Goal: Check status: Check status

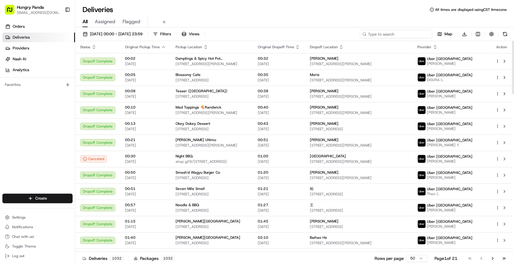
click at [419, 34] on input at bounding box center [396, 34] width 72 height 8
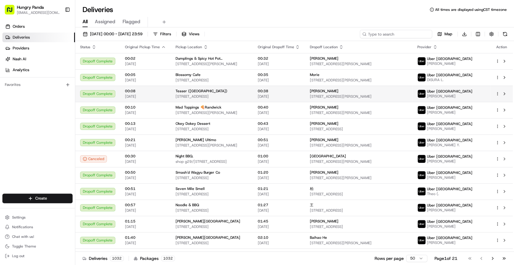
paste input "445982459575572980522"
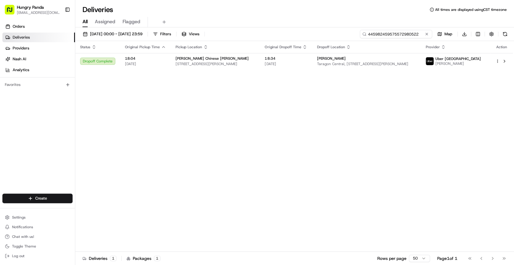
type input "445982459575572980522"
click at [403, 34] on input "445982459575572980522" at bounding box center [396, 34] width 72 height 8
click at [421, 68] on td "[PERSON_NAME] Central, [STREET_ADDRESS][PERSON_NAME]" at bounding box center [366, 61] width 109 height 16
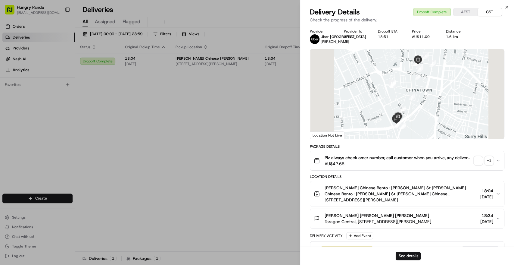
click at [490, 158] on div "+ 1" at bounding box center [489, 160] width 8 height 8
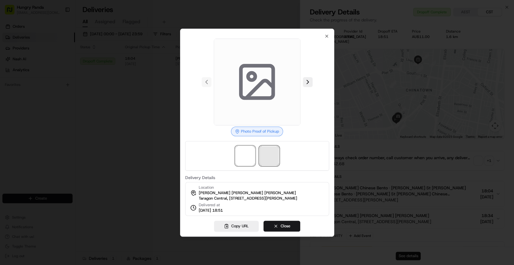
click at [275, 151] on span at bounding box center [269, 155] width 19 height 19
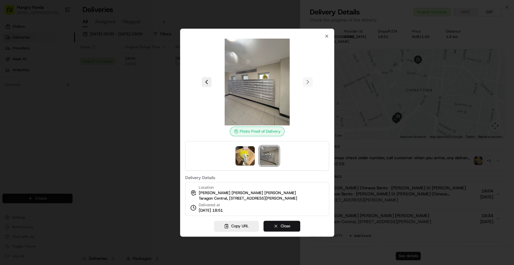
click at [292, 231] on button "Close" at bounding box center [282, 225] width 37 height 11
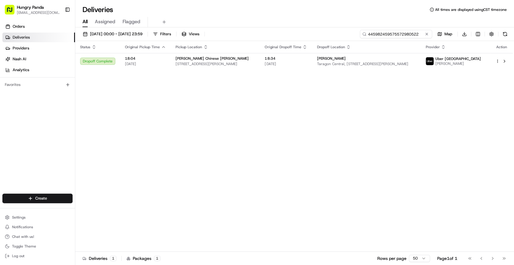
click at [403, 35] on input "445982459575572980522" at bounding box center [396, 34] width 72 height 8
paste input "6453883385356738541011"
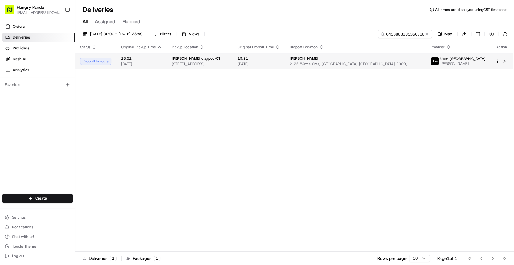
click at [421, 64] on span "2-26 Wattle Cres, [GEOGRAPHIC_DATA] [GEOGRAPHIC_DATA] 2009, [GEOGRAPHIC_DATA]" at bounding box center [355, 63] width 131 height 5
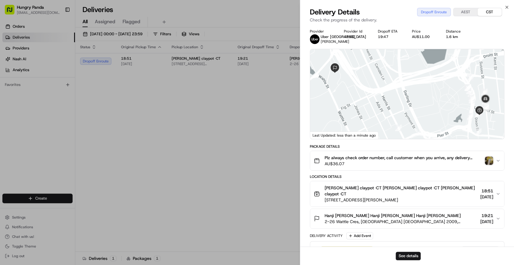
click at [492, 158] on img "button" at bounding box center [489, 160] width 8 height 8
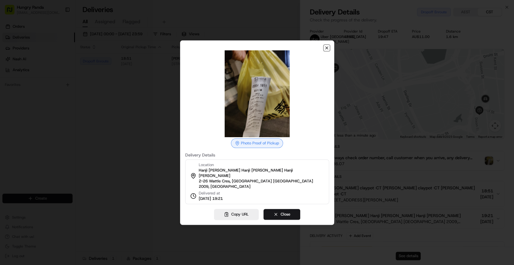
click at [328, 50] on icon "button" at bounding box center [326, 47] width 5 height 5
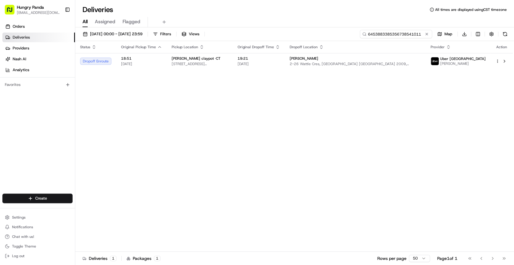
click at [400, 33] on input "6453883385356738541011" at bounding box center [396, 34] width 72 height 8
paste input "725685858545473575902"
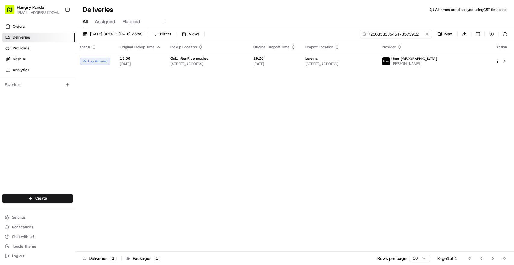
type input "725685858545473575902"
click at [372, 64] on span "[STREET_ADDRESS]" at bounding box center [338, 63] width 67 height 5
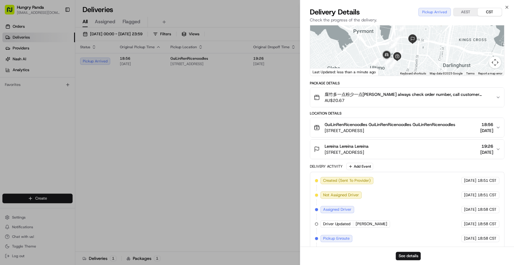
scroll to position [129, 0]
